Goal: Transaction & Acquisition: Download file/media

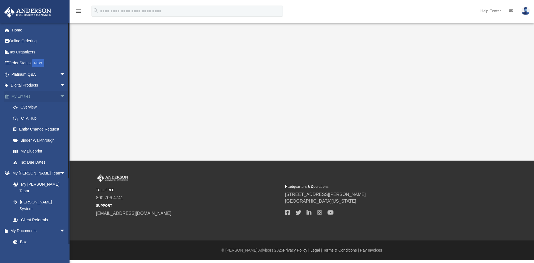
click at [52, 100] on link "My Entities arrow_drop_down" at bounding box center [39, 96] width 70 height 11
click at [60, 74] on span "arrow_drop_down" at bounding box center [65, 74] width 11 height 11
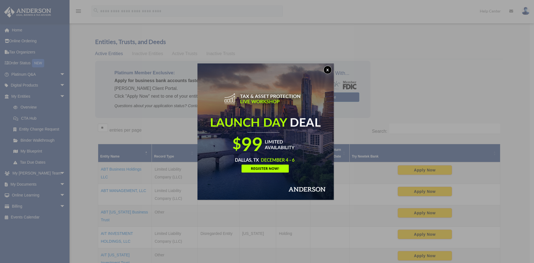
click at [326, 71] on button "x" at bounding box center [328, 70] width 8 height 8
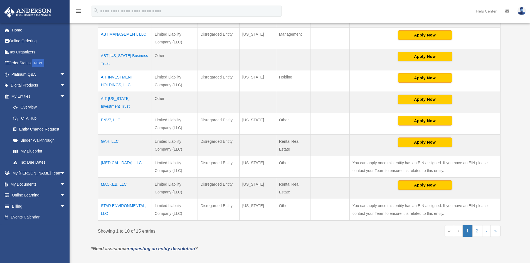
scroll to position [167, 0]
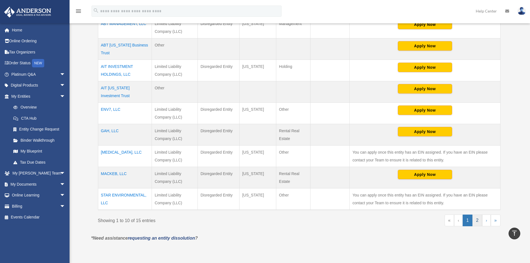
click at [477, 219] on link "2" at bounding box center [477, 221] width 10 height 12
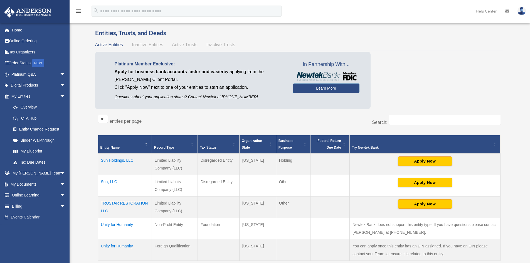
scroll to position [0, 0]
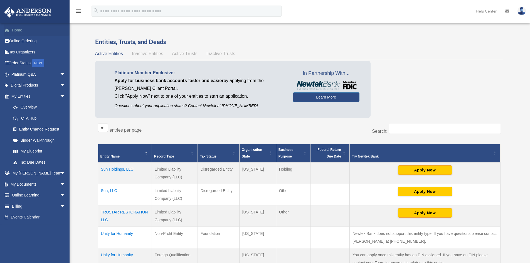
click at [20, 33] on link "Home" at bounding box center [39, 29] width 70 height 11
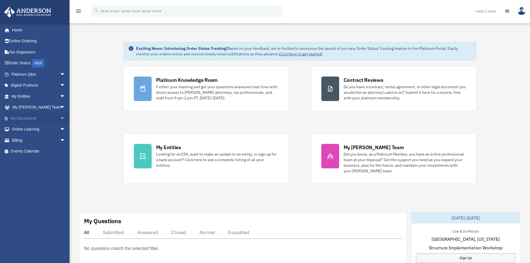
click at [36, 119] on link "My Documents arrow_drop_down" at bounding box center [39, 118] width 70 height 11
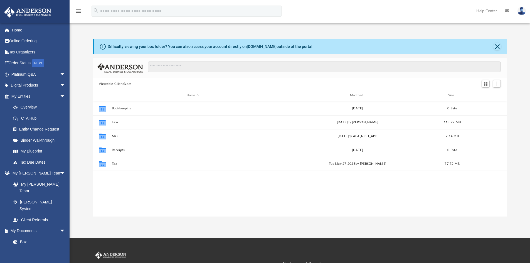
scroll to position [122, 410]
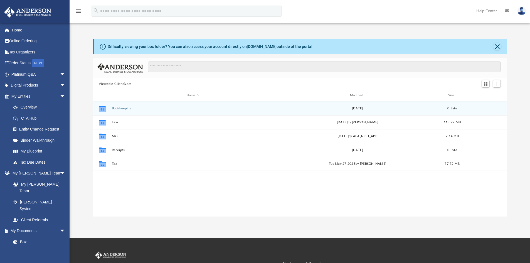
click at [110, 110] on div "Collaborated Folder Bookkeeping Sun May 21 2023 0 Byte" at bounding box center [300, 108] width 415 height 14
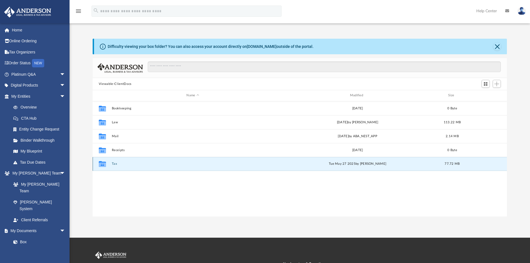
click at [112, 162] on button "Tax" at bounding box center [193, 164] width 162 height 4
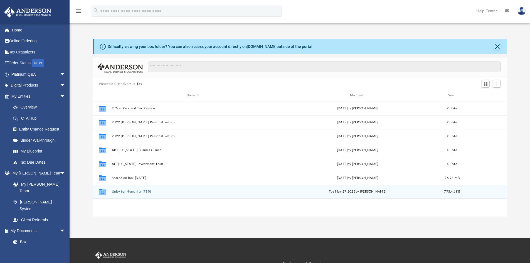
click at [135, 191] on button "Unity for Humanity (990)" at bounding box center [193, 192] width 162 height 4
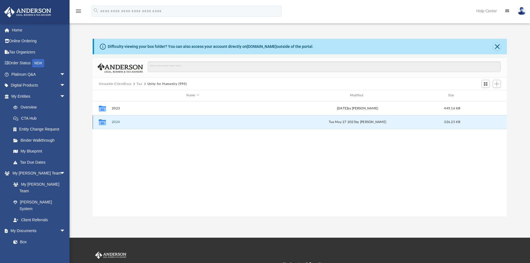
click at [115, 123] on button "2024" at bounding box center [193, 122] width 162 height 4
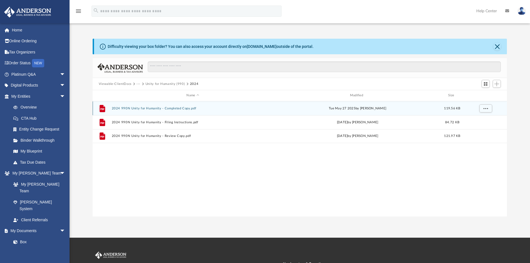
click at [492, 107] on div "grid" at bounding box center [485, 108] width 39 height 11
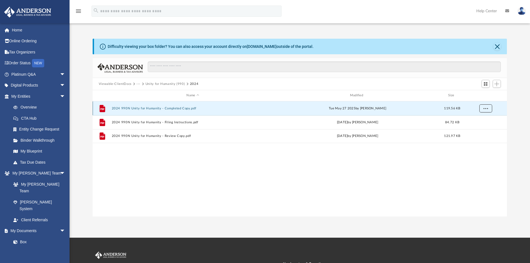
click at [488, 109] on button "More options" at bounding box center [485, 108] width 13 height 8
click at [487, 127] on li "Download" at bounding box center [480, 128] width 16 height 6
click at [34, 41] on link "Online Ordering" at bounding box center [39, 41] width 70 height 11
